Goal: Task Accomplishment & Management: Use online tool/utility

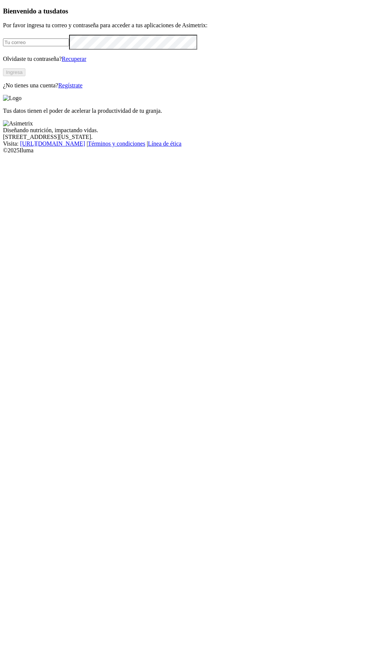
click at [69, 46] on input "email" at bounding box center [36, 42] width 66 height 8
type input "[EMAIL_ADDRESS][PERSON_NAME][DOMAIN_NAME]"
click input "submit" at bounding box center [0, 0] width 0 height 0
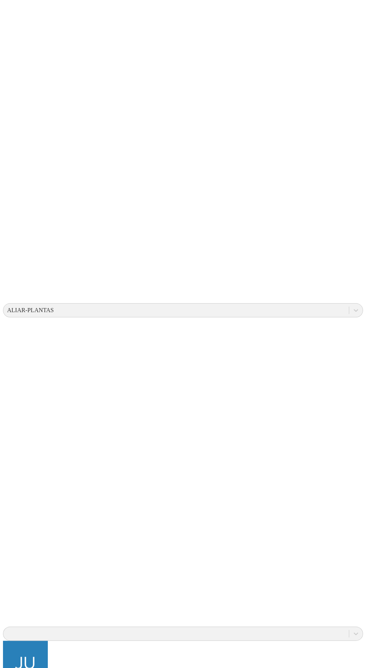
click at [65, 222] on div "ALIAR-PLANTAS .cls-1 { fill: none; }" at bounding box center [183, 345] width 360 height 684
